Goal: Task Accomplishment & Management: Use online tool/utility

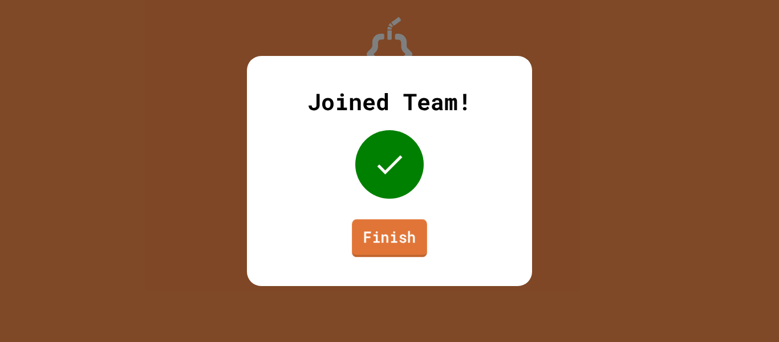
click at [383, 239] on link "Finish" at bounding box center [389, 238] width 75 height 38
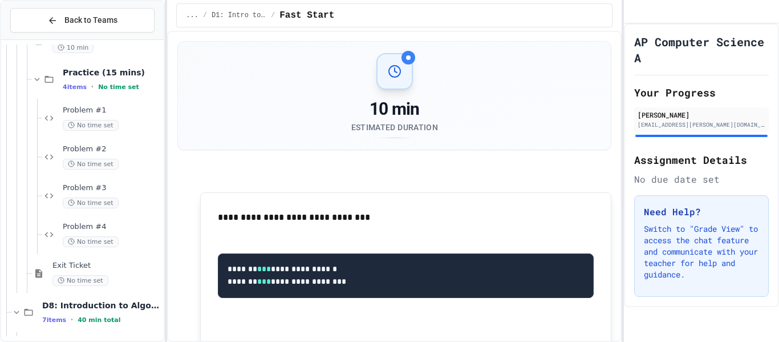
scroll to position [6859, 0]
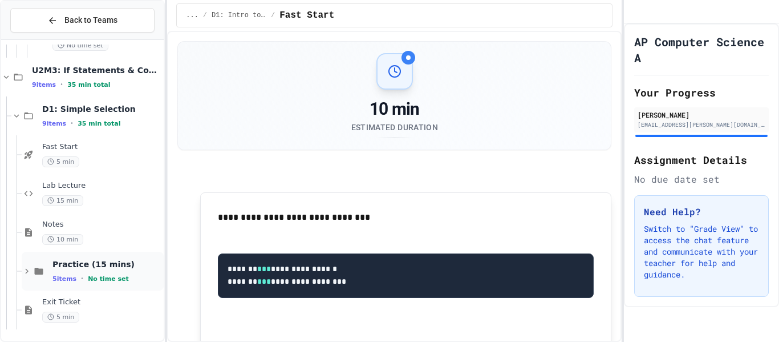
click at [77, 278] on div "5 items • No time set" at bounding box center [106, 278] width 109 height 9
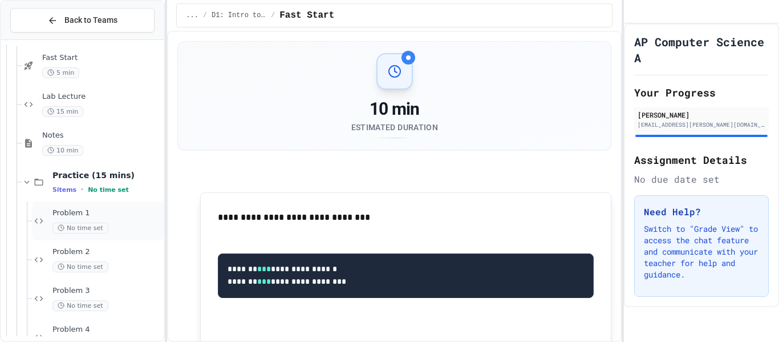
click at [101, 229] on span "No time set" at bounding box center [80, 227] width 56 height 11
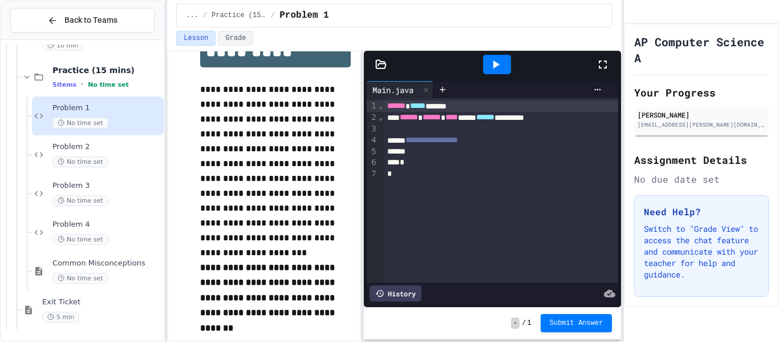
scroll to position [50, 0]
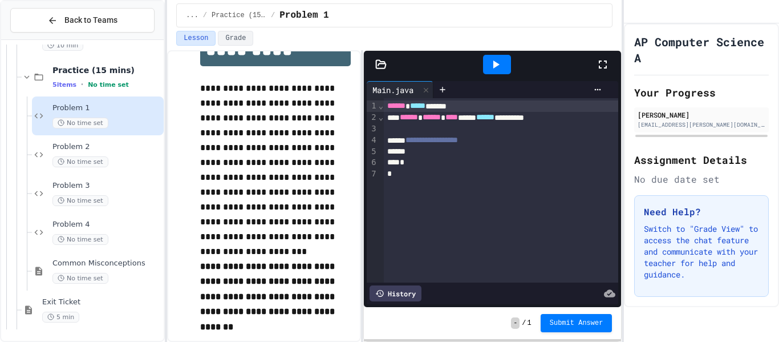
click at [386, 107] on div "****** ***** ******" at bounding box center [501, 105] width 235 height 11
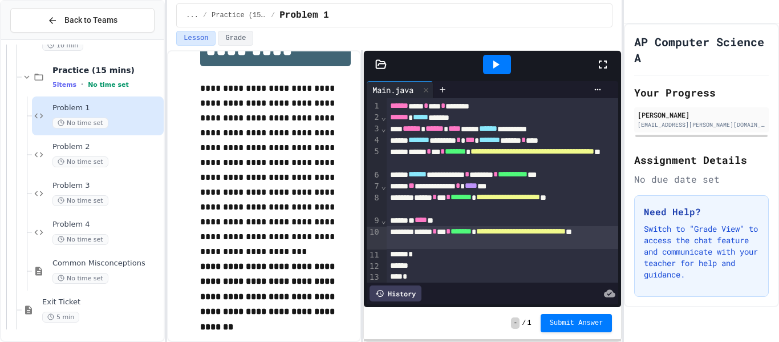
click at [503, 75] on div at bounding box center [496, 64] width 39 height 31
click at [502, 73] on div at bounding box center [497, 64] width 28 height 19
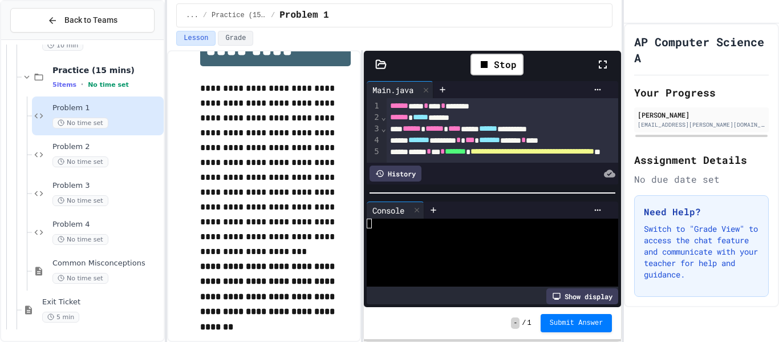
click at [420, 229] on div at bounding box center [487, 233] width 241 height 10
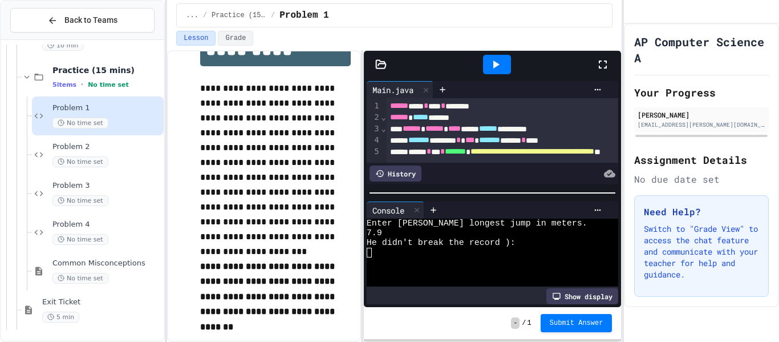
click at [505, 55] on div at bounding box center [497, 64] width 28 height 19
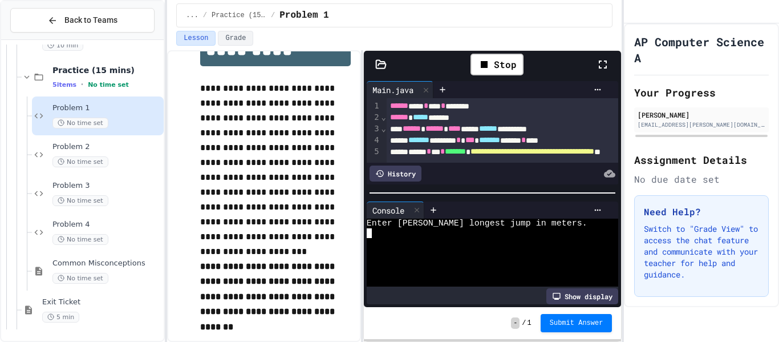
click at [445, 249] on div at bounding box center [487, 253] width 241 height 10
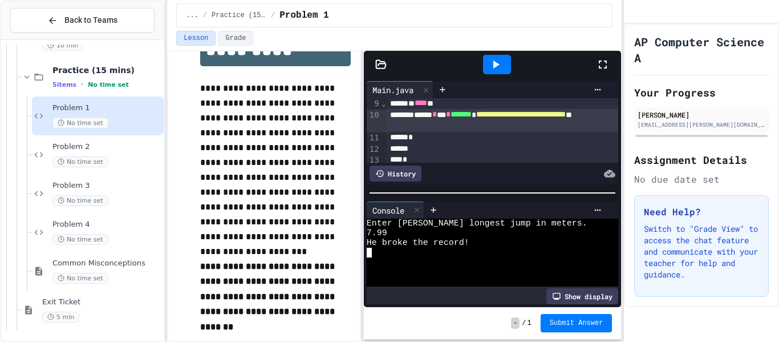
scroll to position [134, 0]
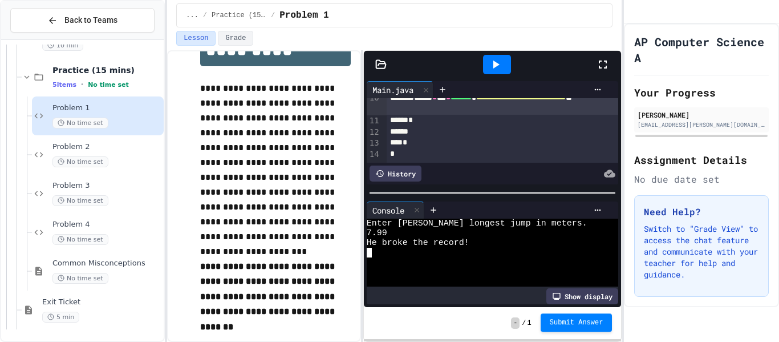
click at [542, 318] on button "Submit Answer" at bounding box center [577, 322] width 72 height 18
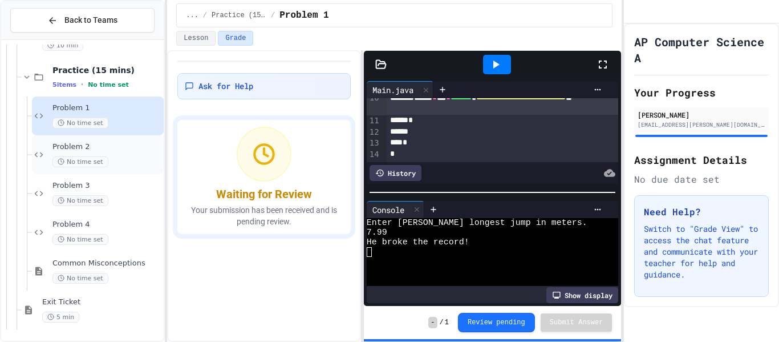
click at [99, 151] on span "Problem 2" at bounding box center [106, 147] width 109 height 10
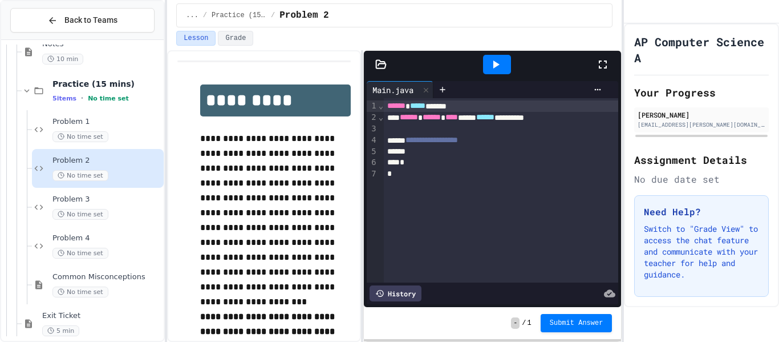
scroll to position [50, 0]
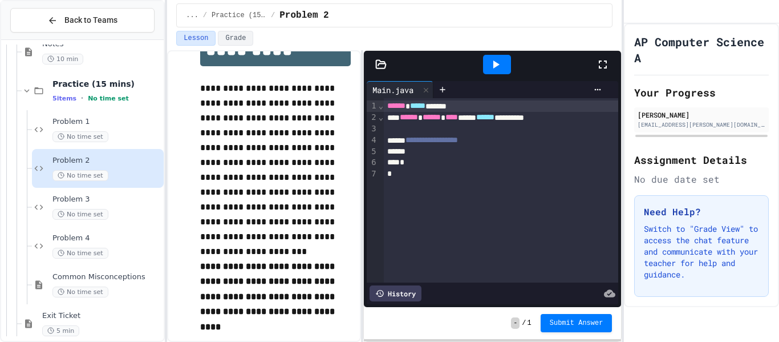
click at [228, 170] on p "**********" at bounding box center [275, 162] width 150 height 163
